Goal: Entertainment & Leisure: Consume media (video, audio)

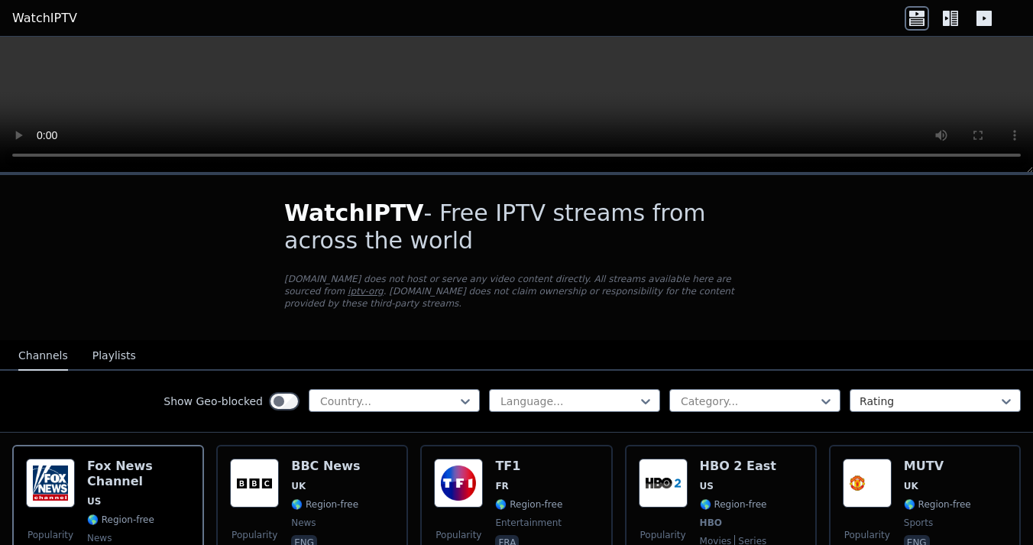
click at [361, 229] on h1 "WatchIPTV - Free IPTV streams from across the world" at bounding box center [516, 226] width 464 height 55
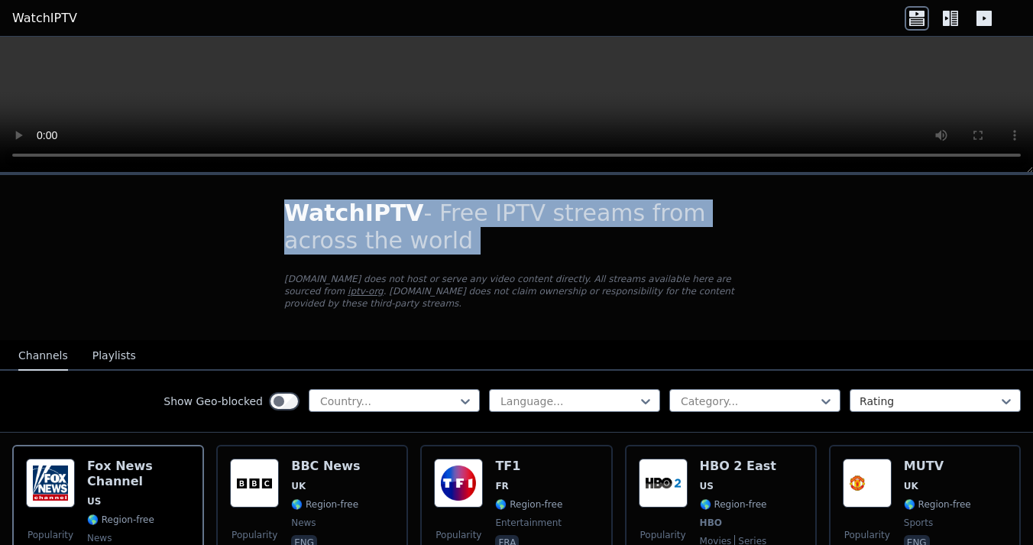
click at [401, 234] on h1 "WatchIPTV - Free IPTV streams from across the world" at bounding box center [516, 226] width 464 height 55
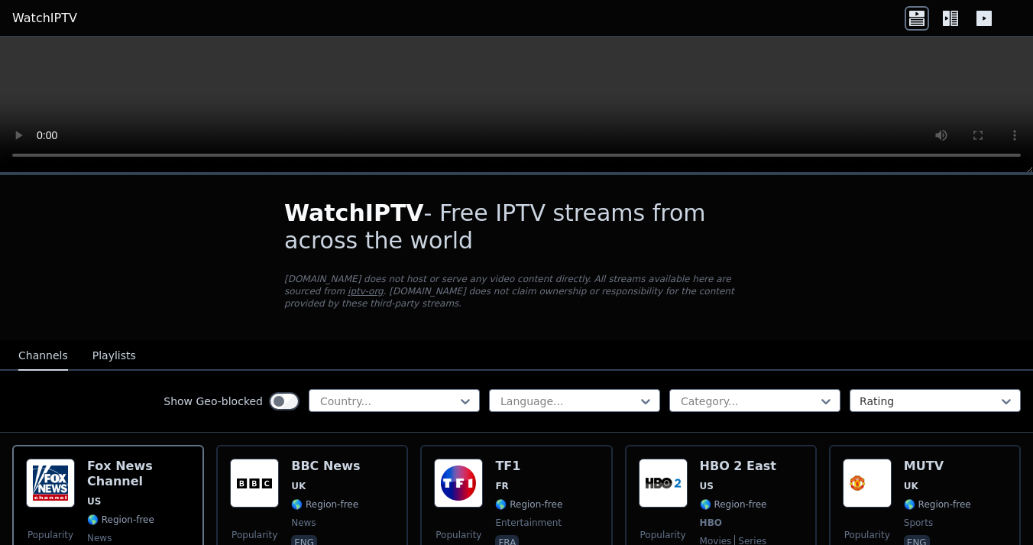
scroll to position [133, 0]
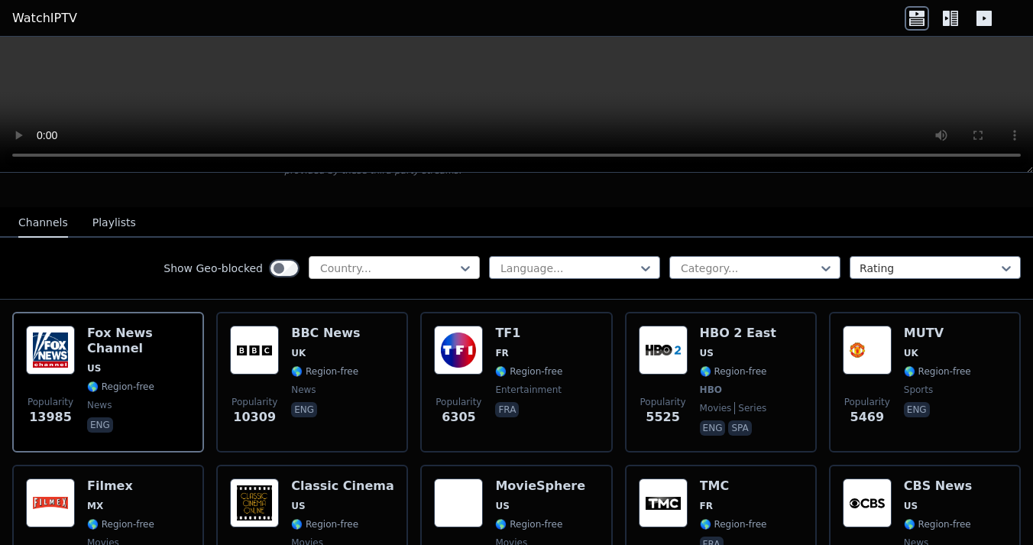
click at [388, 266] on div at bounding box center [388, 267] width 139 height 15
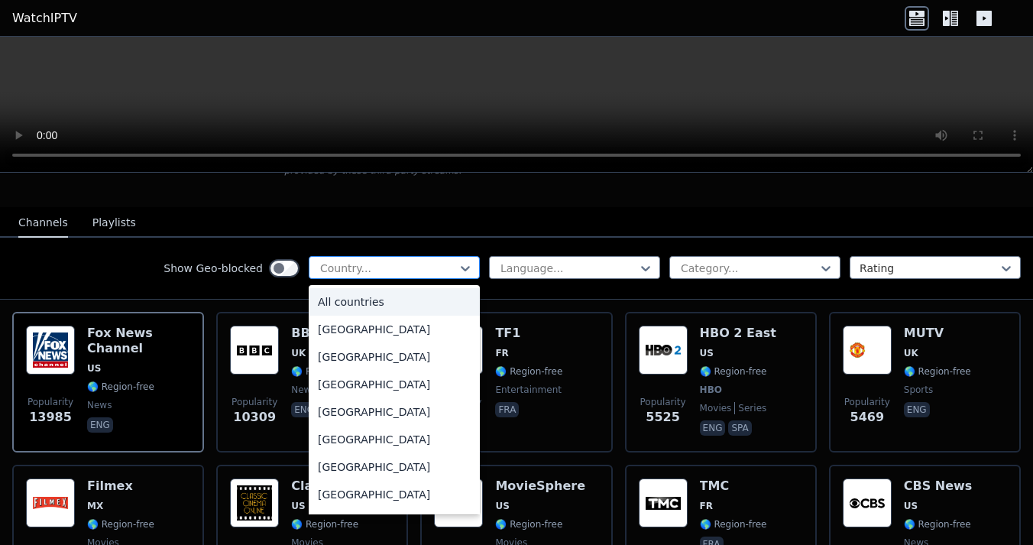
click at [388, 266] on div at bounding box center [388, 267] width 139 height 15
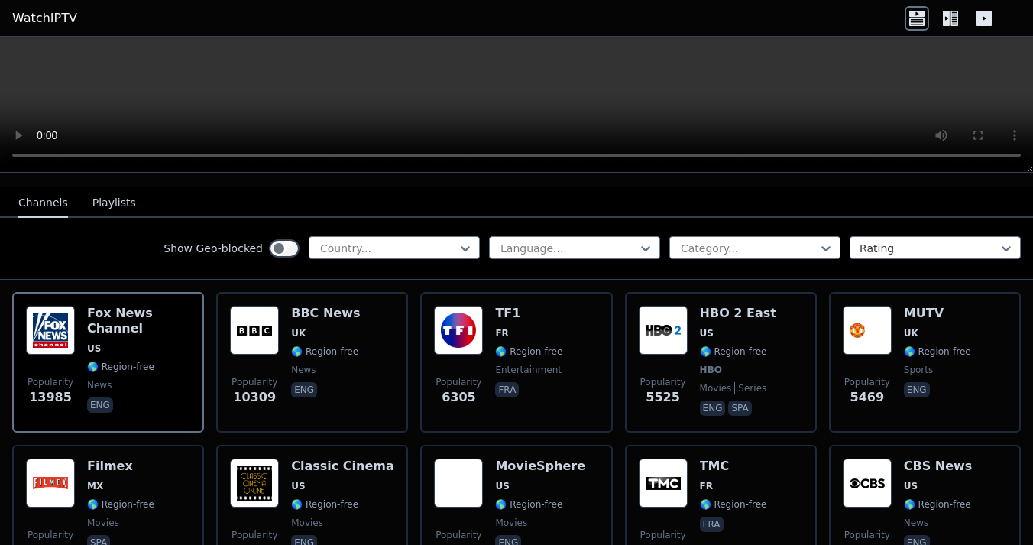
scroll to position [103, 0]
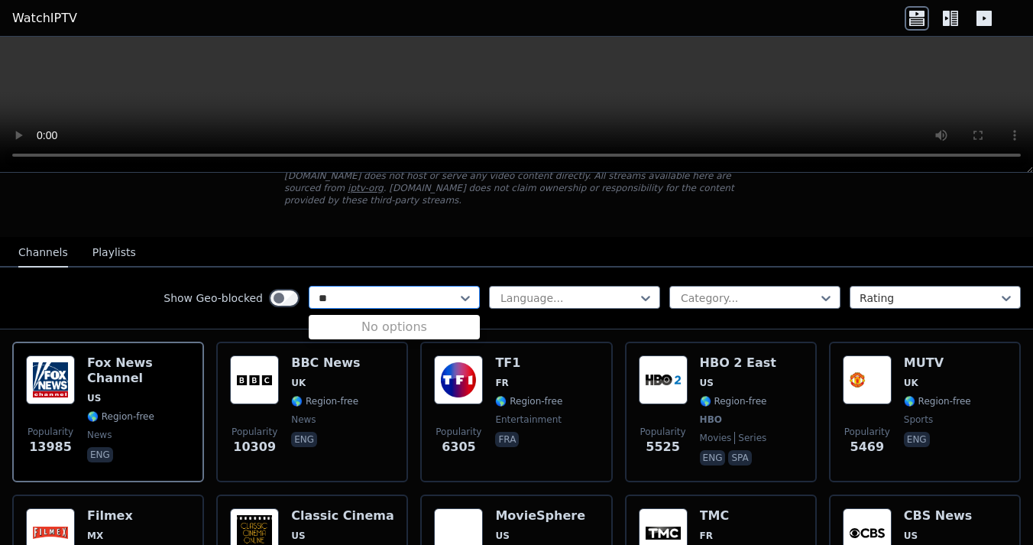
type input "*"
type input "****"
click at [416, 341] on div "Israel" at bounding box center [394, 331] width 171 height 27
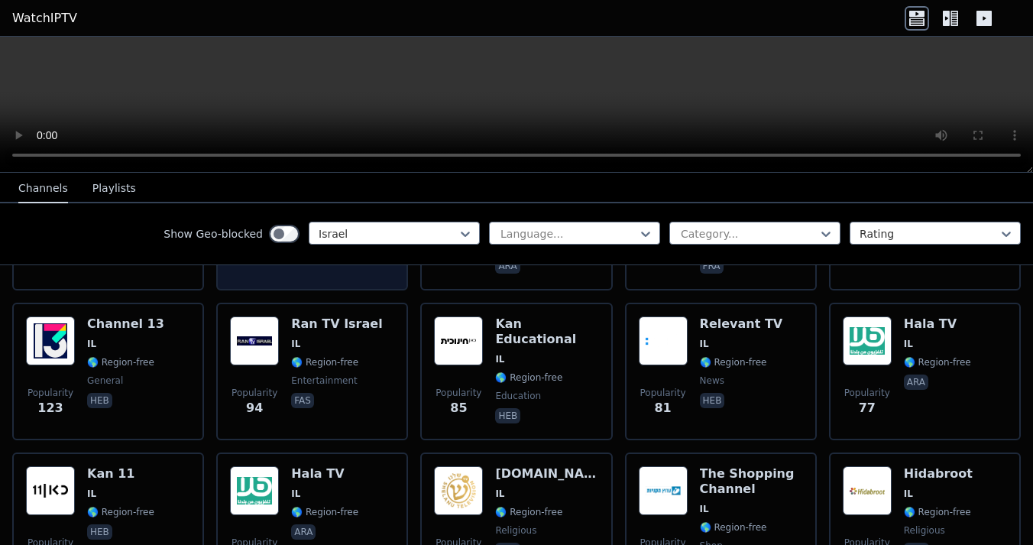
scroll to position [10, 0]
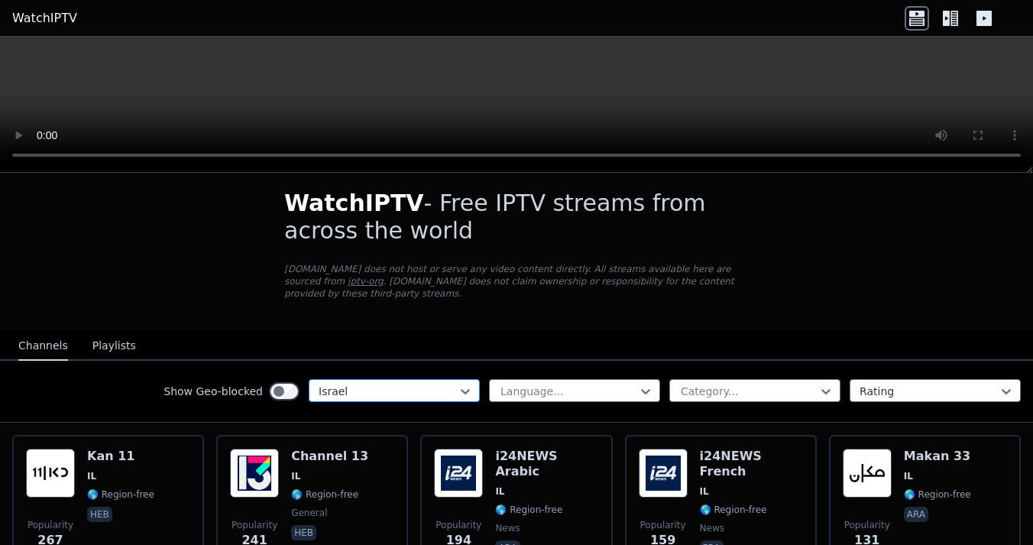
click at [375, 392] on div at bounding box center [388, 390] width 139 height 15
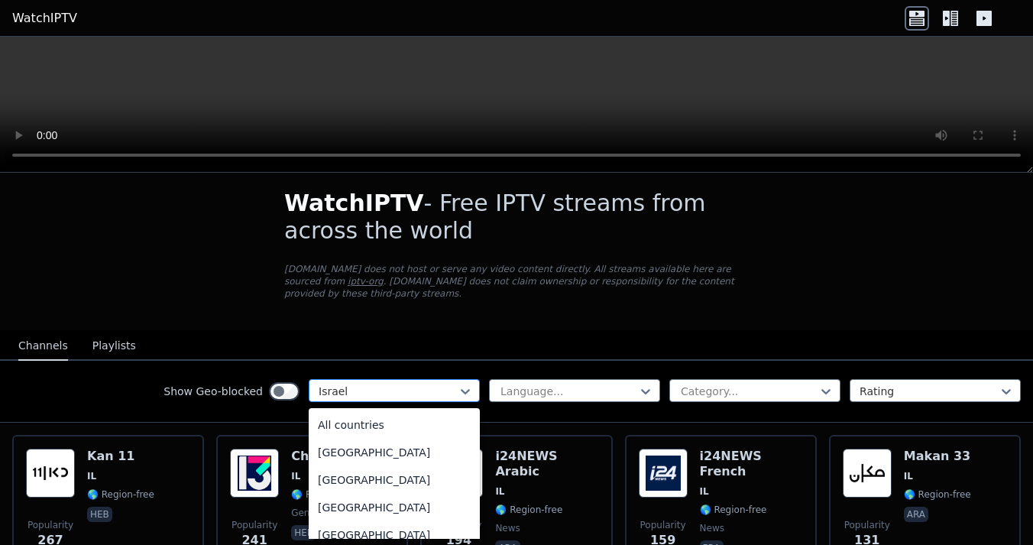
click at [375, 392] on div at bounding box center [388, 390] width 139 height 15
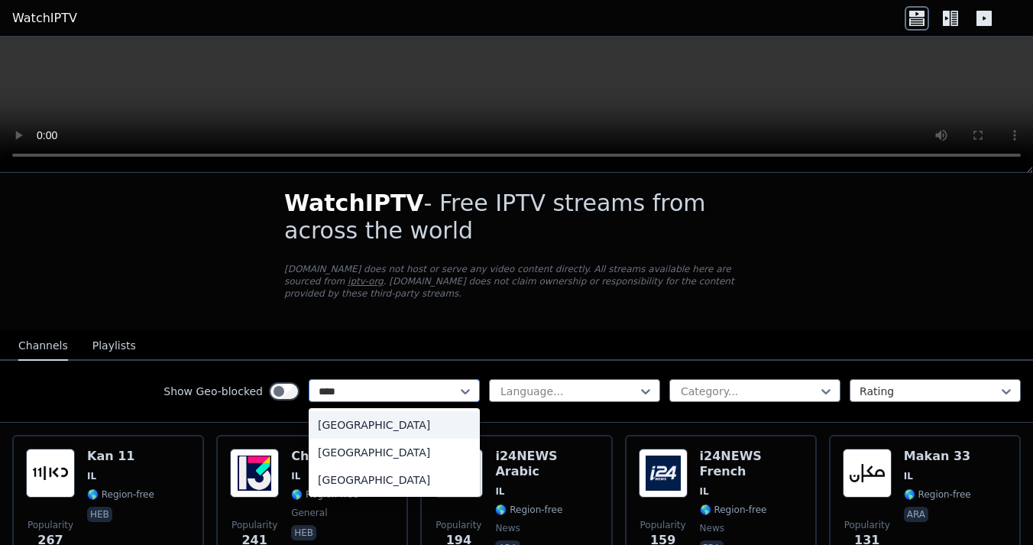
type input "*****"
click at [381, 477] on div "[GEOGRAPHIC_DATA]" at bounding box center [394, 479] width 171 height 27
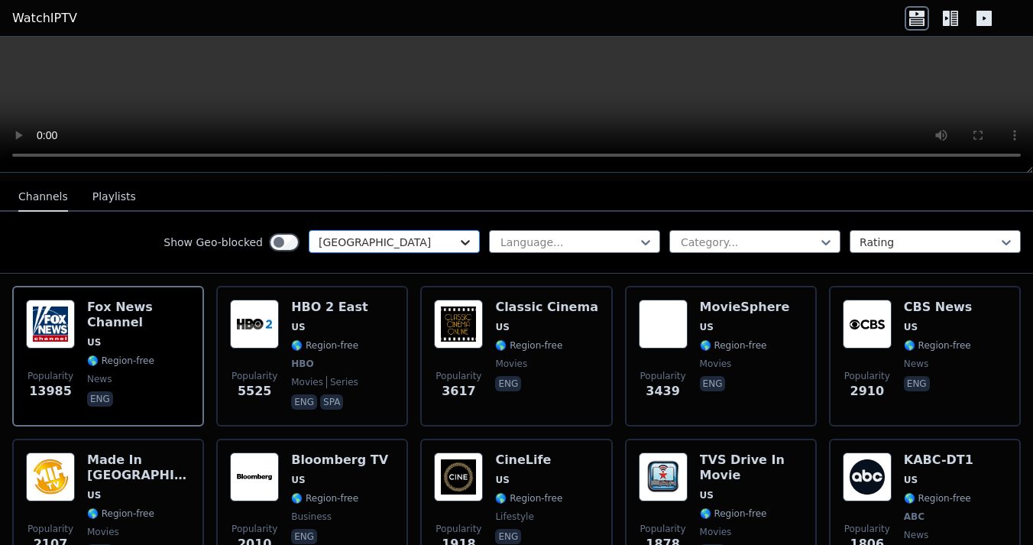
scroll to position [160, 0]
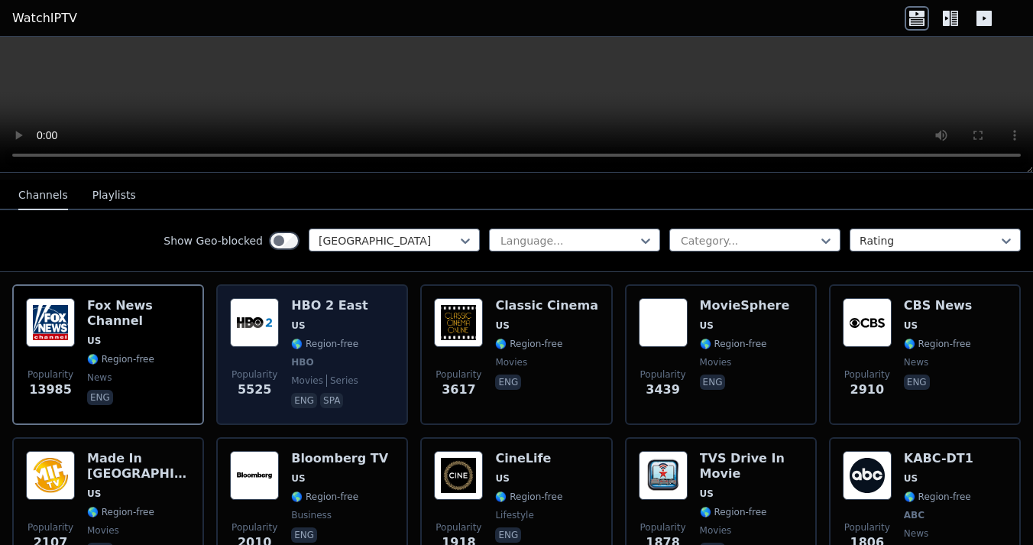
click at [352, 319] on div "HBO 2 East US 🌎 Region-free HBO movies series eng spa" at bounding box center [329, 354] width 76 height 113
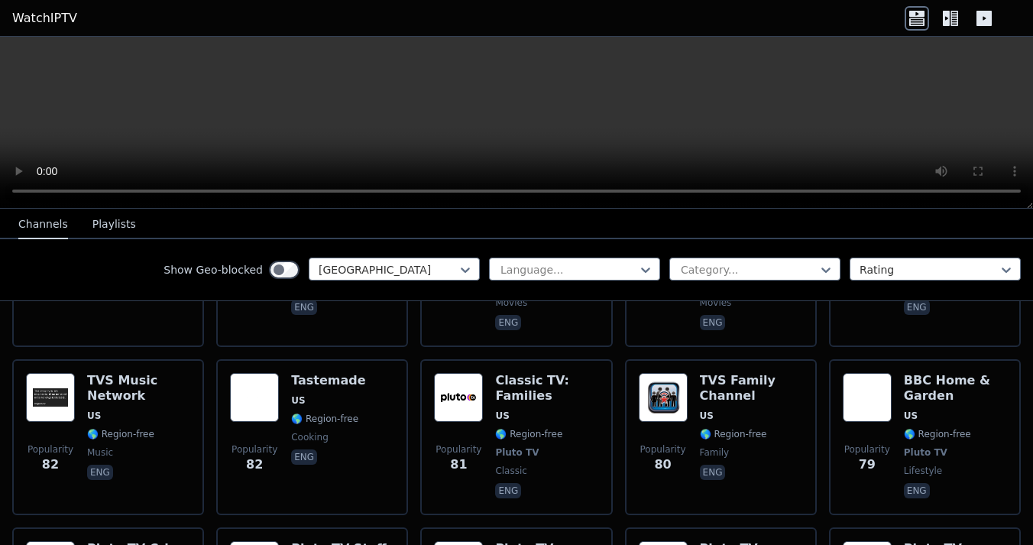
scroll to position [8102, 0]
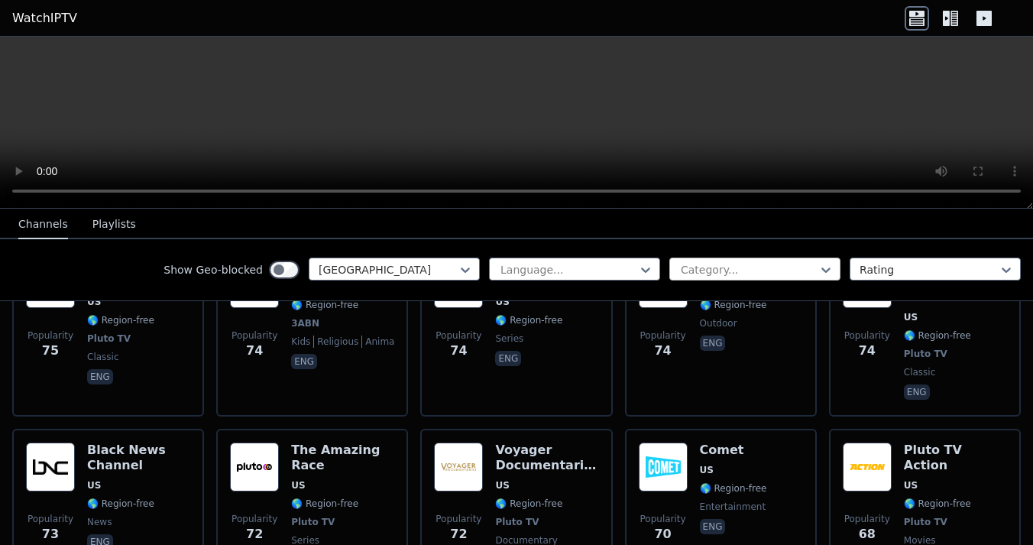
click at [754, 271] on div at bounding box center [748, 269] width 139 height 15
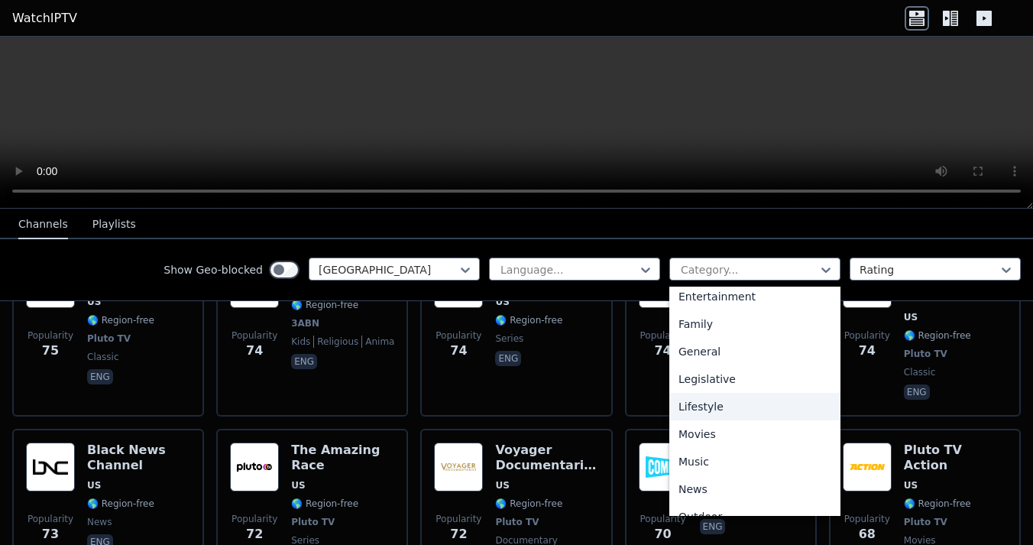
scroll to position [312, 0]
click at [727, 403] on div "Movies" at bounding box center [754, 403] width 171 height 27
